Goal: Task Accomplishment & Management: Complete application form

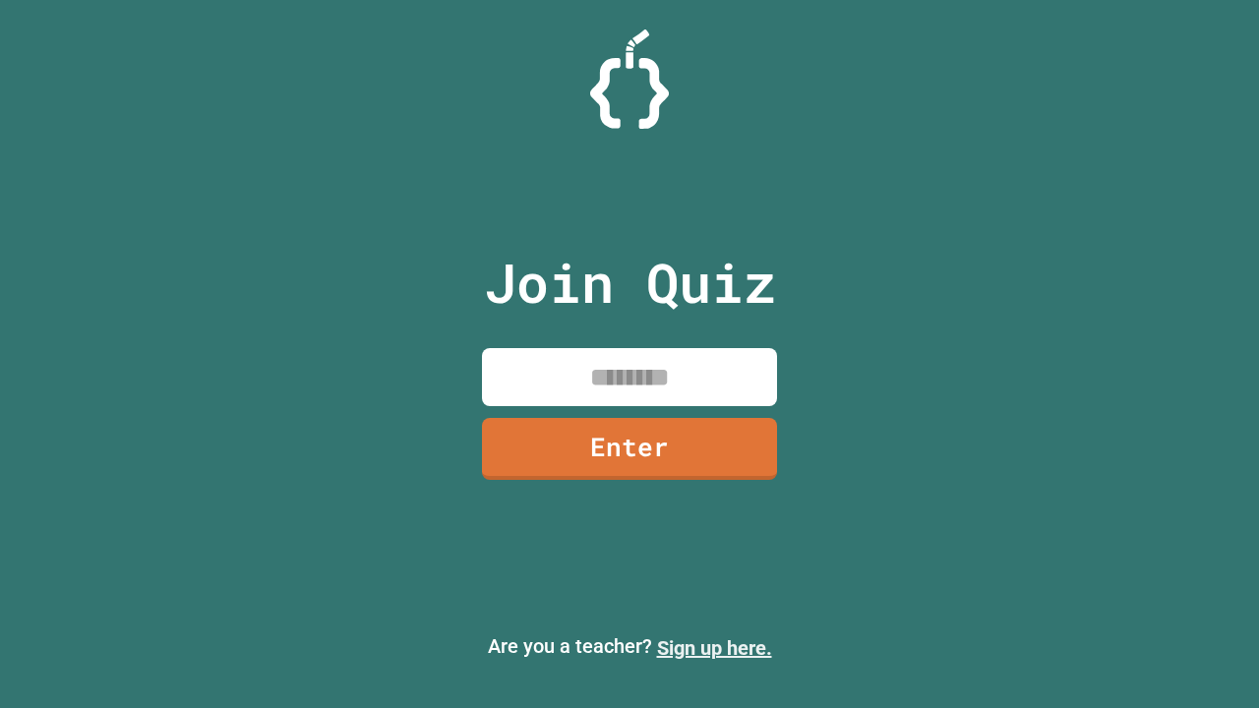
click at [714, 648] on link "Sign up here." at bounding box center [714, 648] width 115 height 24
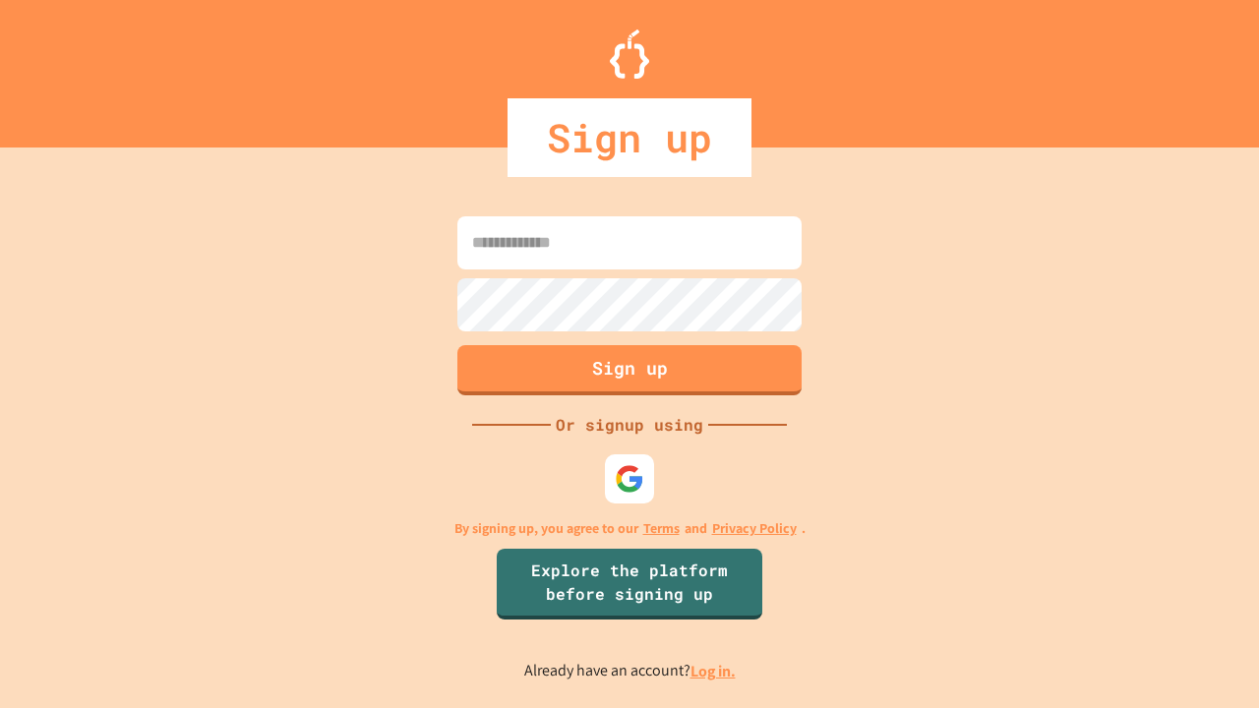
click at [714, 671] on link "Log in." at bounding box center [712, 671] width 45 height 21
